Goal: Find specific page/section: Find specific page/section

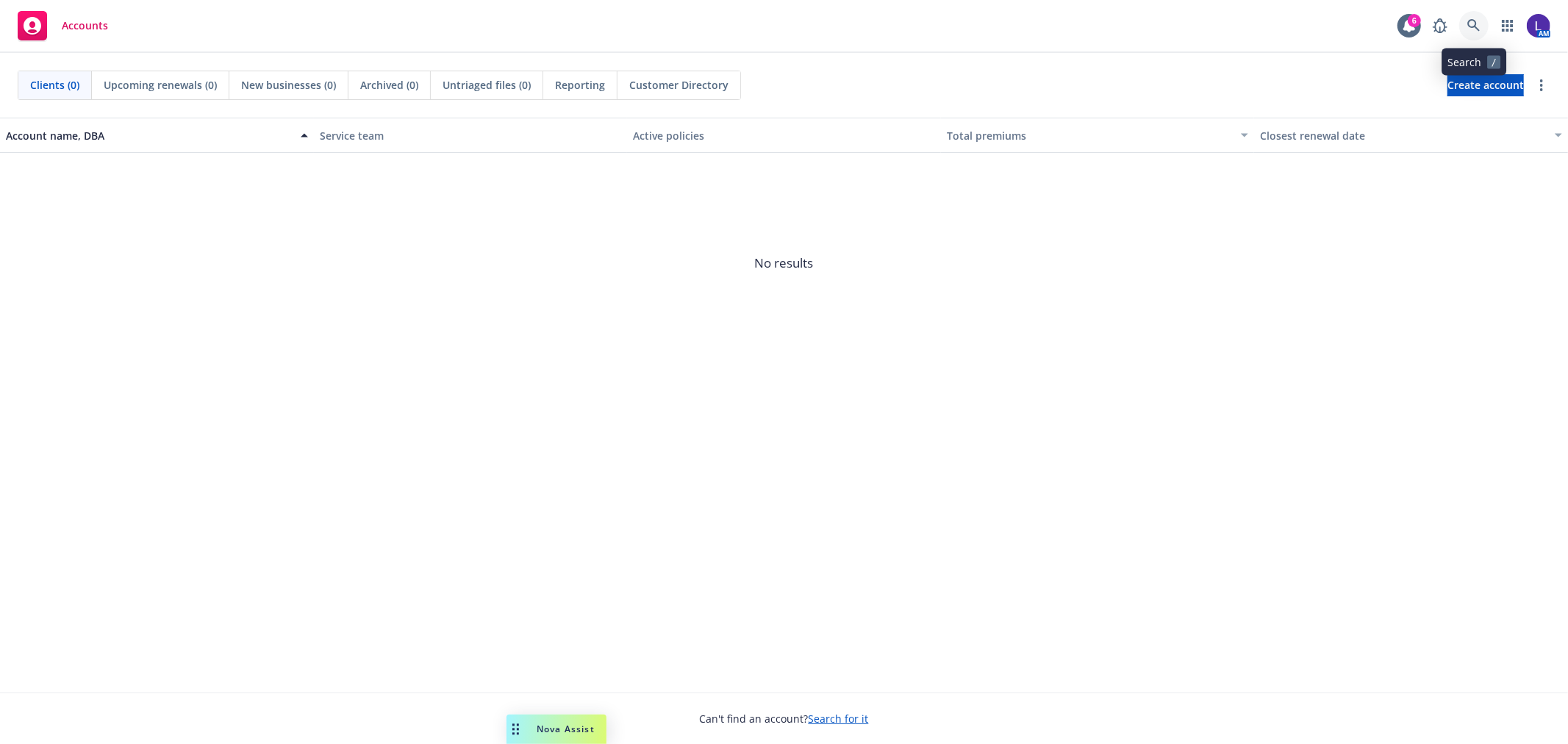
click at [1472, 30] on icon at bounding box center [1474, 26] width 13 height 13
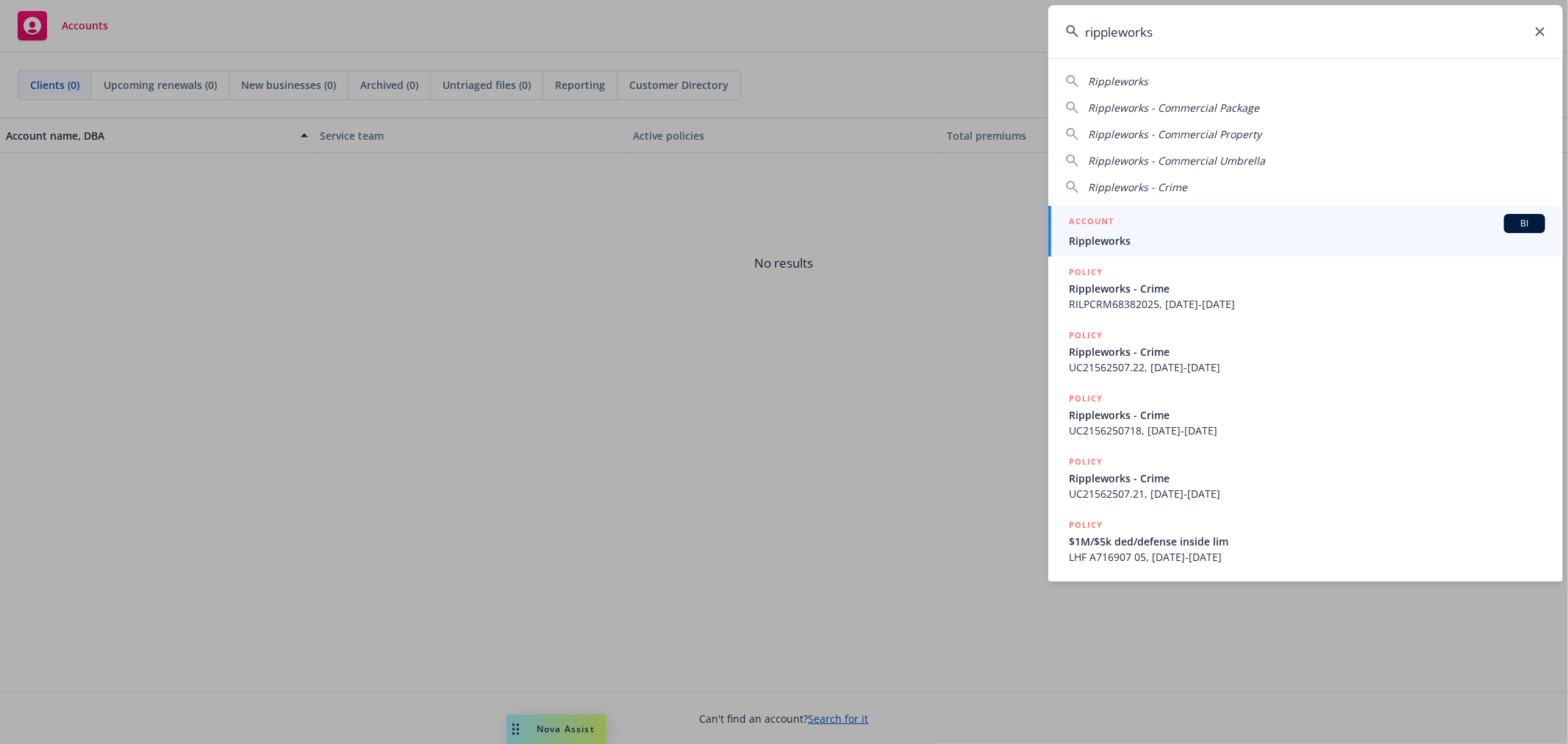
type input "rippleworks"
click at [1116, 243] on span "Rippleworks" at bounding box center [1306, 241] width 476 height 16
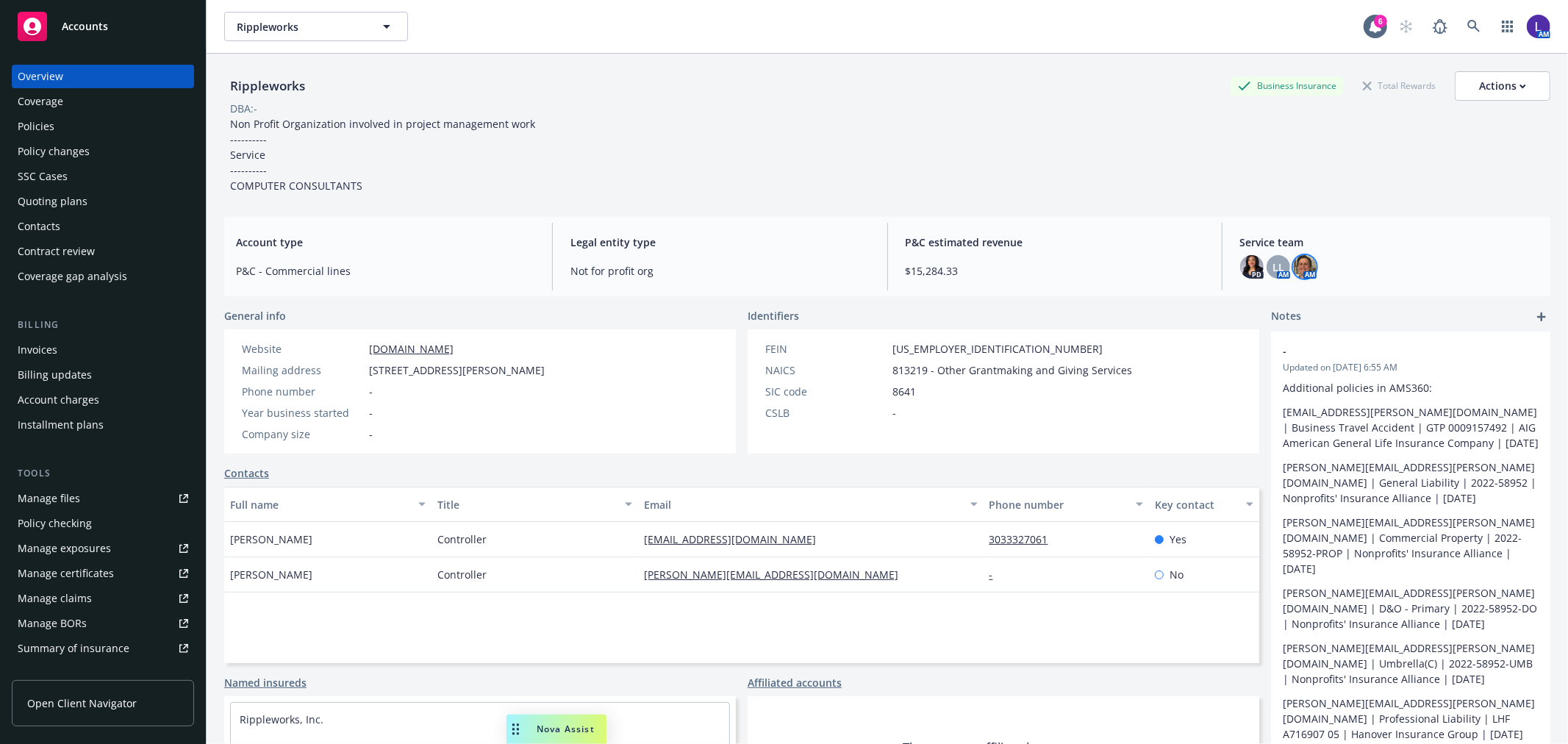
click at [1299, 266] on img at bounding box center [1304, 267] width 23 height 23
click at [83, 125] on div "Policies" at bounding box center [103, 126] width 171 height 23
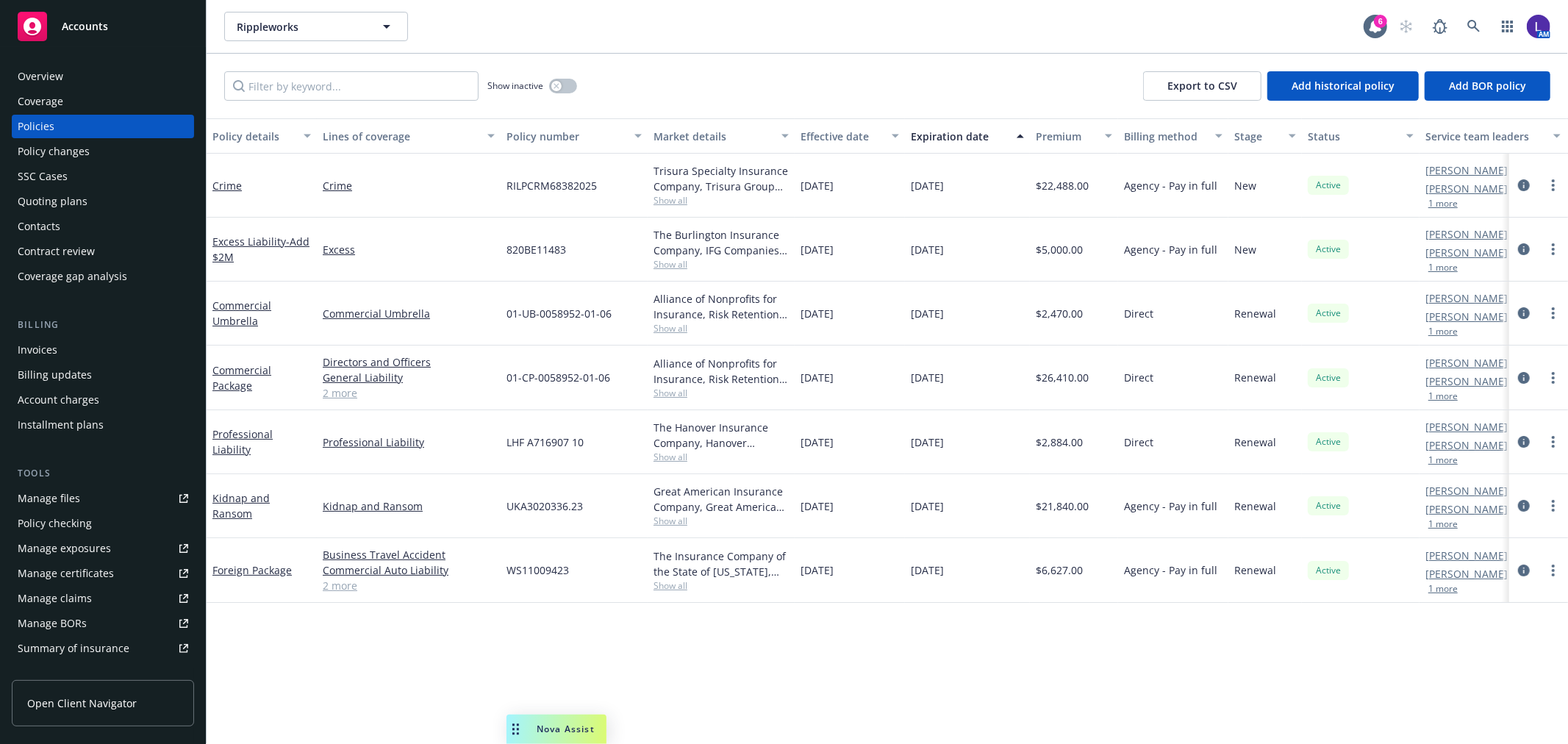
click at [74, 80] on div "Overview" at bounding box center [103, 76] width 171 height 23
